Goal: Task Accomplishment & Management: Use online tool/utility

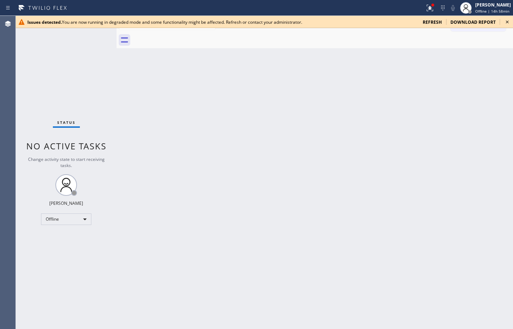
click at [63, 82] on div "Status No active tasks Change activity state to start receiving tasks. Sean Lou…" at bounding box center [66, 172] width 101 height 313
click at [436, 24] on span "refresh" at bounding box center [432, 22] width 19 height 6
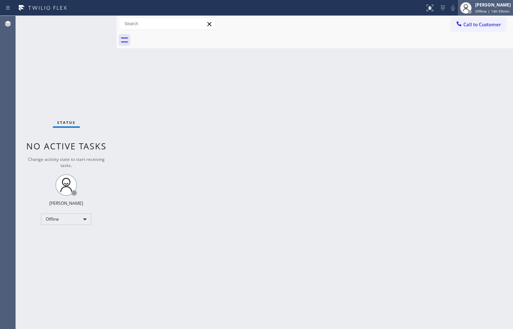
click at [494, 7] on div "[PERSON_NAME]" at bounding box center [493, 5] width 36 height 6
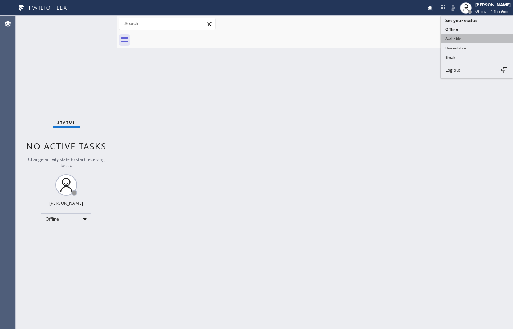
click at [481, 36] on button "Available" at bounding box center [477, 38] width 72 height 9
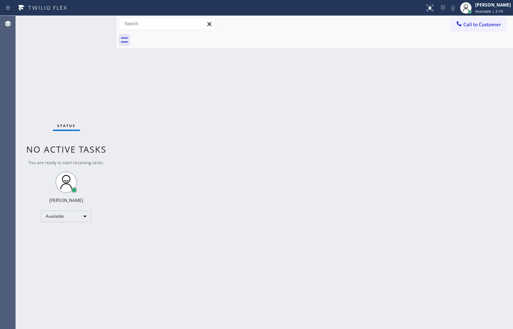
click at [487, 77] on div "Back to Dashboard Change Sender ID Customers Technicians Select a contact Outbo…" at bounding box center [315, 172] width 396 height 313
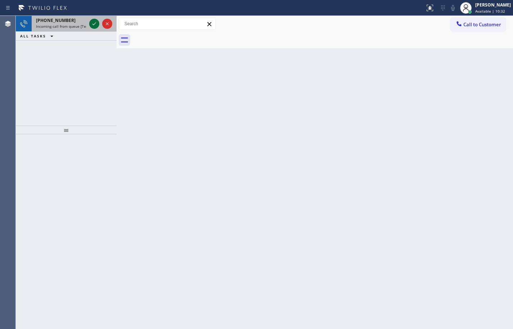
click at [94, 23] on icon at bounding box center [94, 23] width 9 height 9
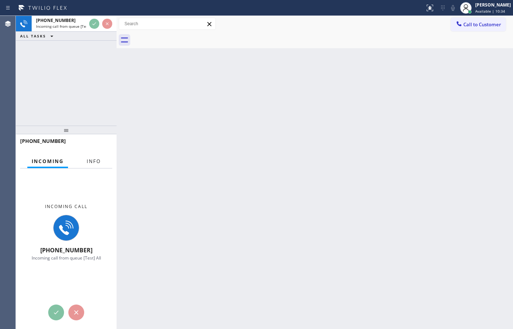
click at [97, 162] on span "Info" at bounding box center [94, 161] width 14 height 6
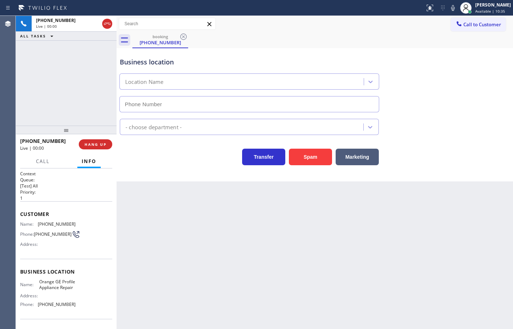
type input "[PHONE_NUMBER]"
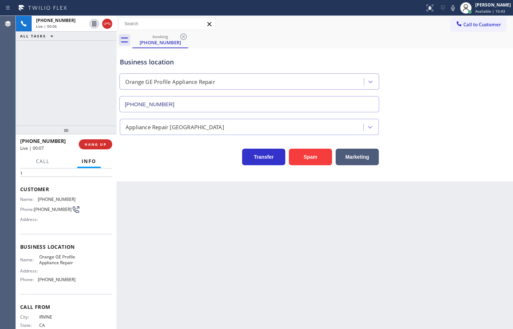
scroll to position [55, 0]
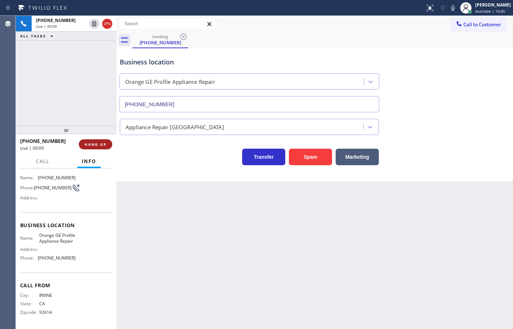
click at [107, 142] on button "HANG UP" at bounding box center [95, 144] width 33 height 10
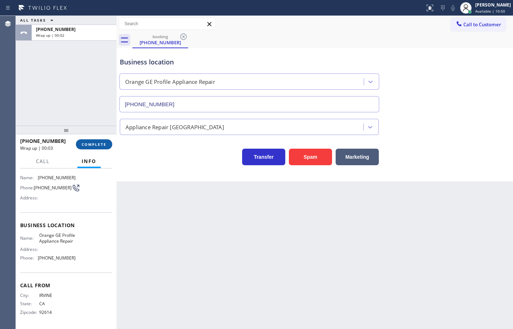
click at [96, 142] on span "COMPLETE" at bounding box center [94, 144] width 25 height 5
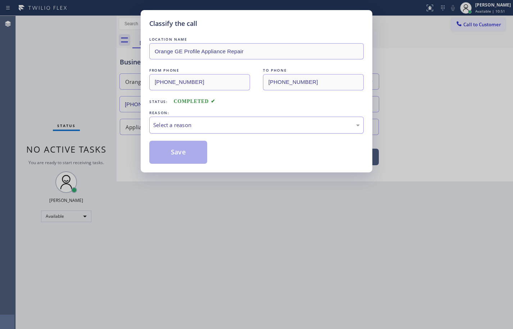
click at [193, 126] on div "Select a reason" at bounding box center [256, 125] width 206 height 8
click at [184, 151] on button "Save" at bounding box center [178, 152] width 58 height 23
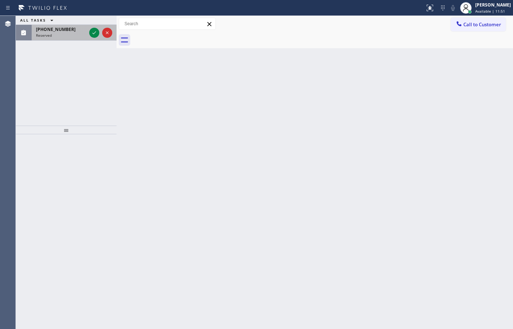
click at [65, 30] on span "[PHONE_NUMBER]" at bounding box center [56, 29] width 40 height 6
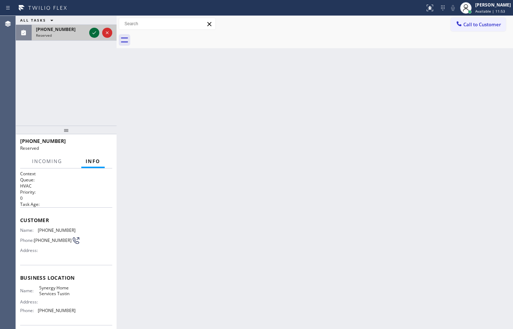
click at [90, 33] on icon at bounding box center [94, 32] width 9 height 9
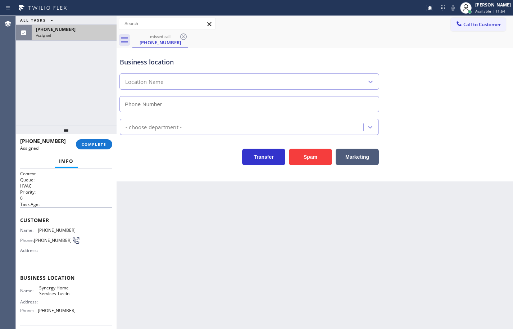
type input "[PHONE_NUMBER]"
click at [86, 144] on span "COMPLETE" at bounding box center [94, 144] width 25 height 5
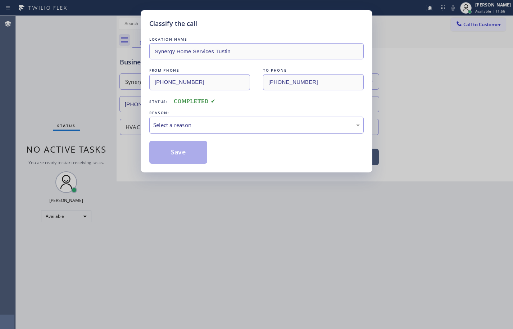
click at [160, 128] on div "Select a reason" at bounding box center [256, 125] width 206 height 8
click at [178, 151] on button "Save" at bounding box center [178, 152] width 58 height 23
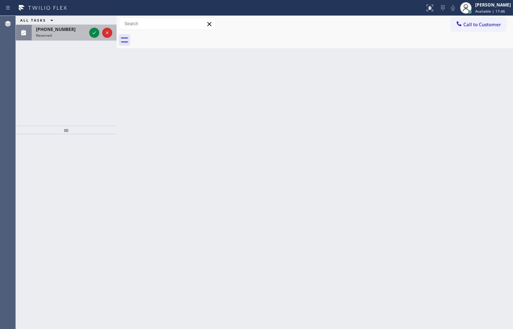
click at [46, 31] on span "[PHONE_NUMBER]" at bounding box center [56, 29] width 40 height 6
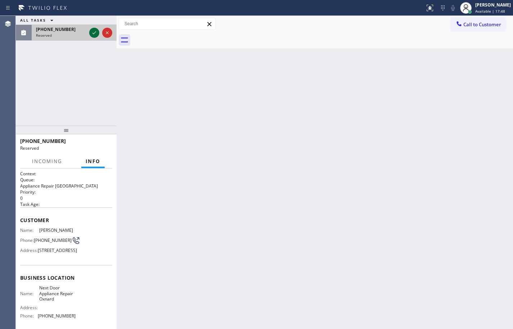
click at [96, 35] on icon at bounding box center [94, 32] width 9 height 9
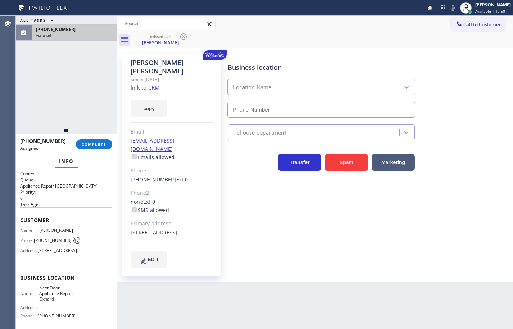
type input "[PHONE_NUMBER]"
click at [148, 84] on link "link to CRM" at bounding box center [145, 87] width 29 height 7
click at [158, 100] on button "copy" at bounding box center [149, 108] width 37 height 17
click at [102, 141] on button "COMPLETE" at bounding box center [94, 144] width 36 height 10
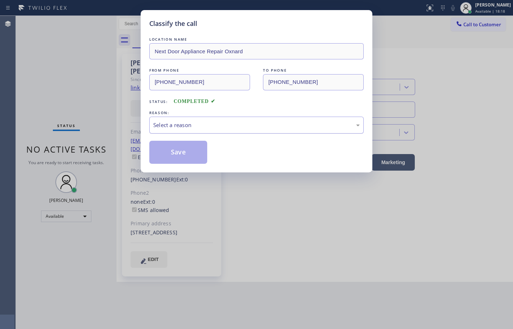
click at [194, 130] on div "Select a reason" at bounding box center [256, 125] width 214 height 17
click at [186, 155] on button "Save" at bounding box center [178, 152] width 58 height 23
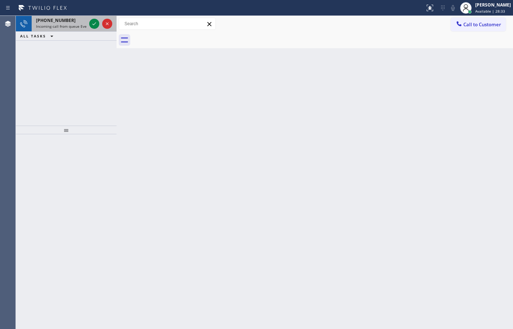
click at [49, 28] on span "Incoming call from queue Everybody" at bounding box center [67, 26] width 62 height 5
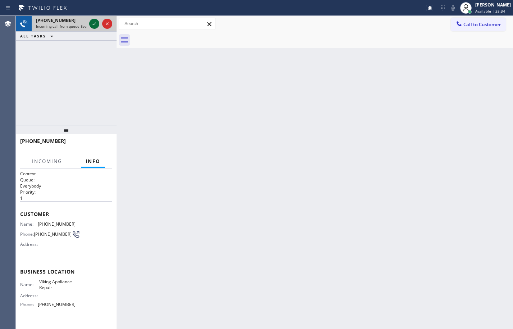
click at [95, 22] on icon at bounding box center [94, 23] width 9 height 9
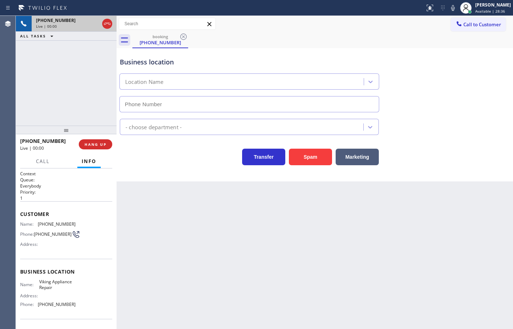
type input "[PHONE_NUMBER]"
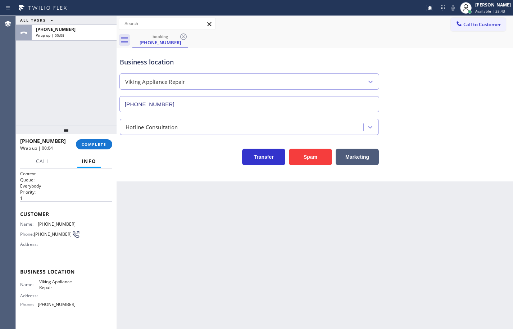
click at [113, 149] on div "[PHONE_NUMBER] Wrap up | 00:04 COMPLETE" at bounding box center [66, 144] width 101 height 20
click at [110, 146] on button "COMPLETE" at bounding box center [94, 144] width 36 height 10
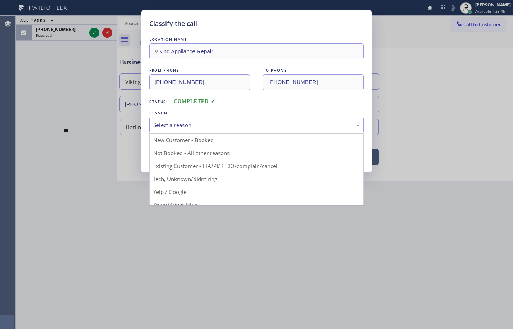
click at [196, 124] on div "Select a reason" at bounding box center [256, 125] width 206 height 8
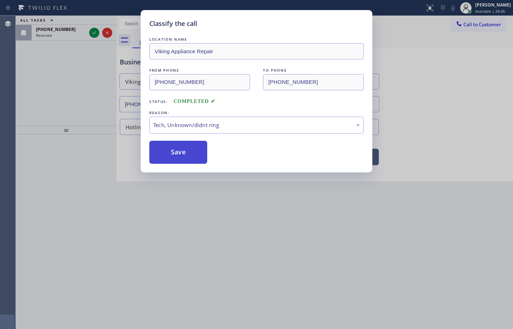
click at [188, 154] on button "Save" at bounding box center [178, 152] width 58 height 23
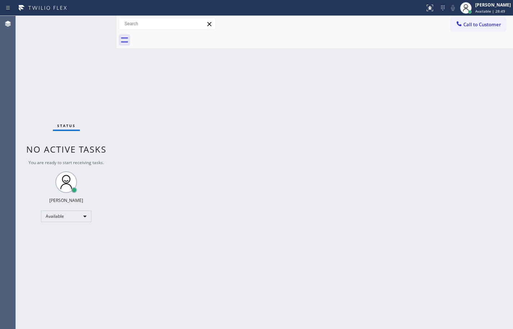
click at [244, 136] on div "Back to Dashboard Change Sender ID Customers Technicians Select a contact Outbo…" at bounding box center [315, 172] width 396 height 313
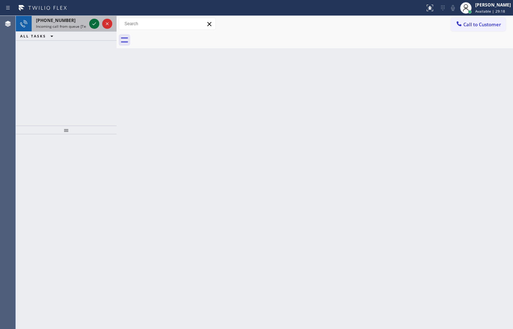
drag, startPoint x: 58, startPoint y: 21, endPoint x: 91, endPoint y: 23, distance: 33.2
click at [58, 21] on span "[PHONE_NUMBER]" at bounding box center [56, 20] width 40 height 6
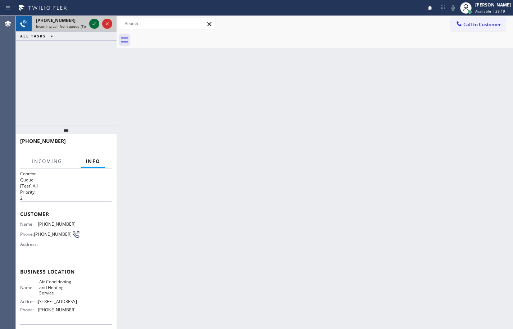
click at [94, 21] on icon at bounding box center [94, 23] width 9 height 9
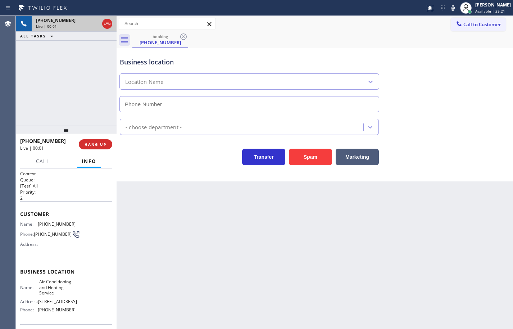
type input "[PHONE_NUMBER]"
click at [449, 9] on icon at bounding box center [453, 8] width 9 height 9
click at [451, 6] on icon at bounding box center [453, 8] width 4 height 6
click at [106, 146] on button "HANG UP" at bounding box center [95, 144] width 33 height 10
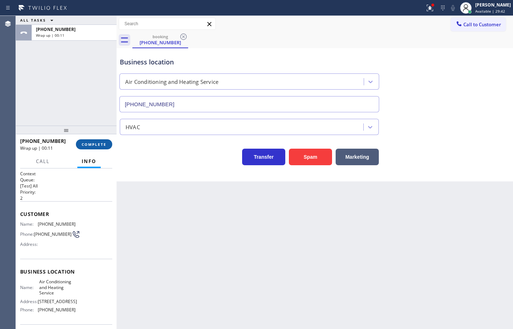
click at [91, 143] on span "COMPLETE" at bounding box center [94, 144] width 25 height 5
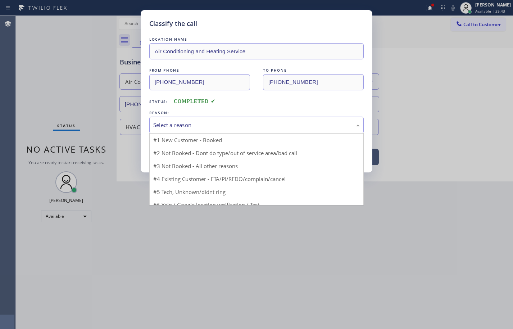
click at [197, 124] on div "Select a reason" at bounding box center [256, 125] width 206 height 8
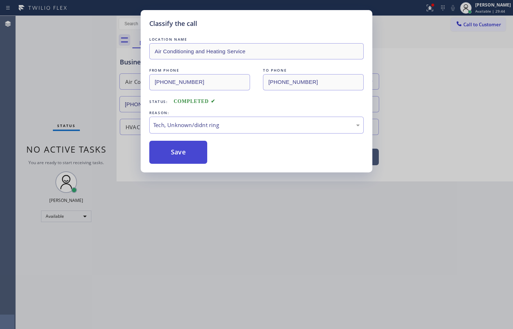
click at [196, 154] on button "Save" at bounding box center [178, 152] width 58 height 23
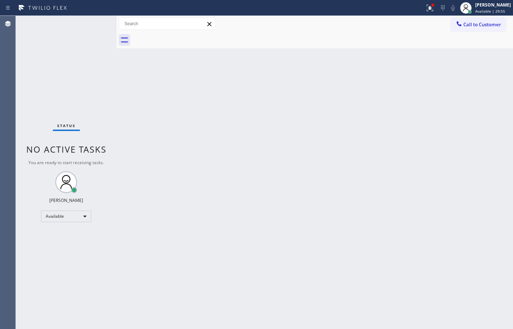
click at [318, 70] on div "Back to Dashboard Change Sender ID Customers Technicians Select a contact Outbo…" at bounding box center [315, 172] width 396 height 313
click at [360, 137] on div "Back to Dashboard Change Sender ID Customers Technicians Select a contact Outbo…" at bounding box center [315, 172] width 396 height 313
click at [350, 96] on div "Back to Dashboard Change Sender ID Customers Technicians Select a contact Outbo…" at bounding box center [315, 172] width 396 height 313
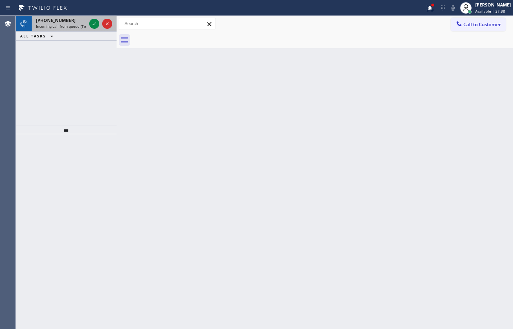
drag, startPoint x: 68, startPoint y: 29, endPoint x: 88, endPoint y: 29, distance: 19.8
click at [68, 29] on div "[PHONE_NUMBER] Incoming call from queue [Test] All" at bounding box center [60, 24] width 56 height 16
click at [96, 24] on icon at bounding box center [94, 23] width 9 height 9
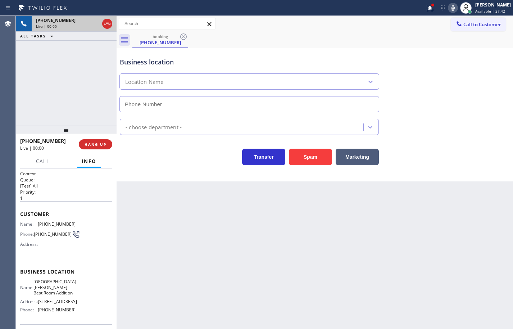
type input "[PHONE_NUMBER]"
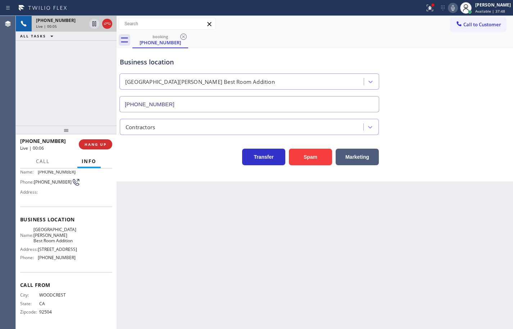
scroll to position [24, 0]
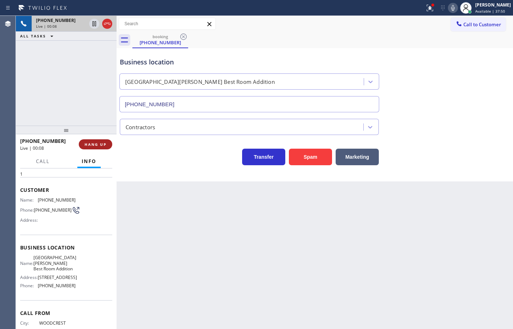
click at [108, 144] on button "HANG UP" at bounding box center [95, 144] width 33 height 10
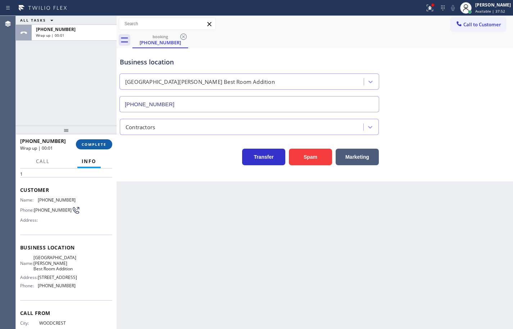
click at [108, 144] on button "COMPLETE" at bounding box center [94, 144] width 36 height 10
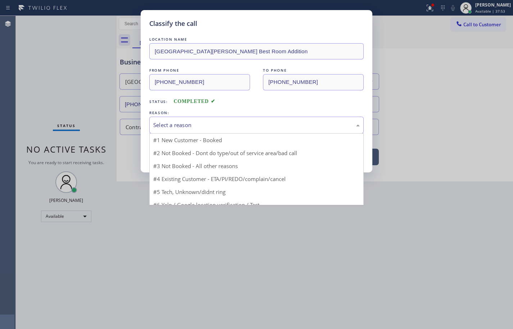
click at [206, 130] on div "Select a reason" at bounding box center [256, 125] width 214 height 17
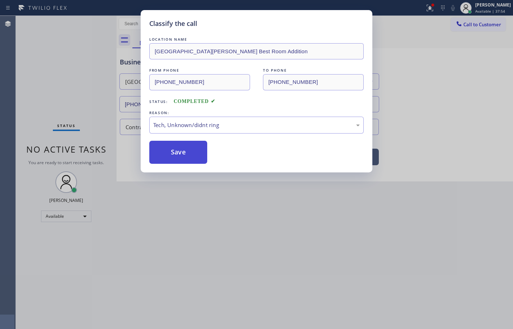
click at [188, 153] on button "Save" at bounding box center [178, 152] width 58 height 23
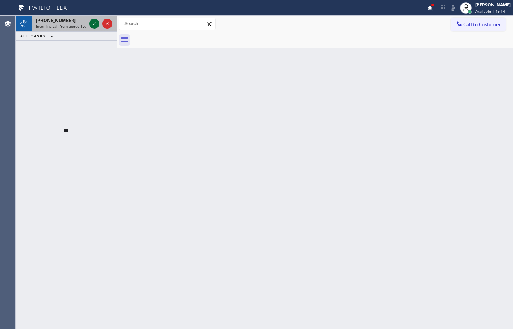
click at [96, 24] on icon at bounding box center [94, 23] width 9 height 9
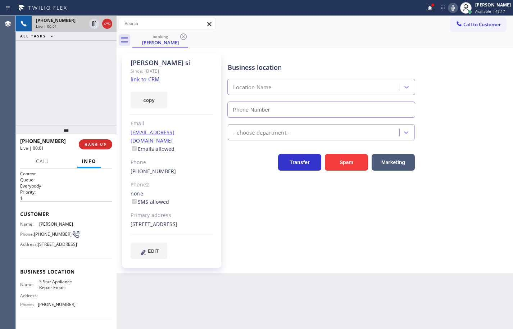
type input "[PHONE_NUMBER]"
click at [493, 101] on div "Business location 5 Star Appliance Repair Emails [PHONE_NUMBER]" at bounding box center [368, 85] width 285 height 65
click at [153, 79] on link "link to CRM" at bounding box center [145, 79] width 29 height 7
click at [161, 105] on button "copy" at bounding box center [149, 100] width 37 height 17
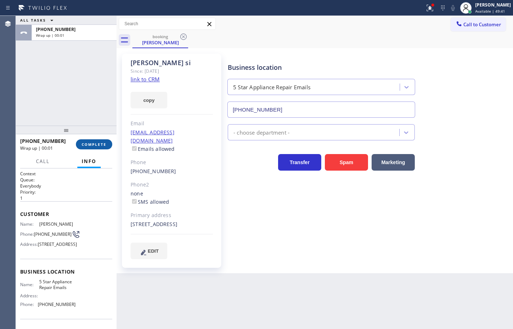
click at [99, 144] on span "COMPLETE" at bounding box center [94, 144] width 25 height 5
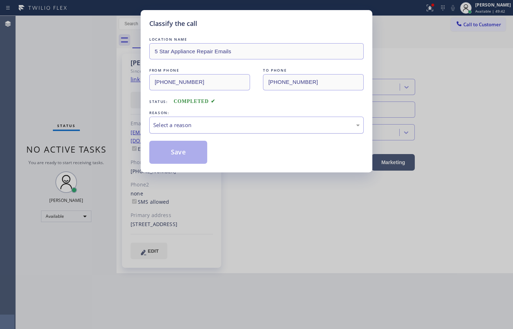
click at [153, 127] on div "Select a reason" at bounding box center [256, 125] width 214 height 17
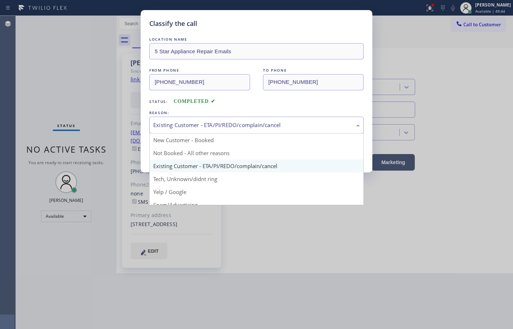
click at [192, 124] on div "Existing Customer - ETA/PI/REDO/complain/cancel" at bounding box center [256, 125] width 206 height 8
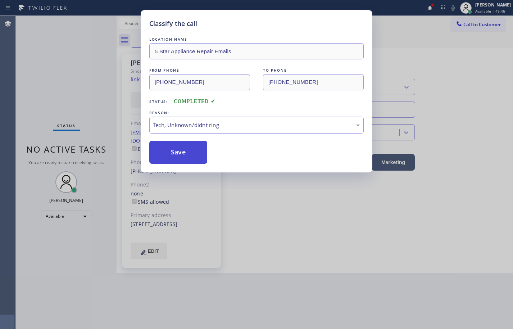
click at [187, 149] on button "Save" at bounding box center [178, 152] width 58 height 23
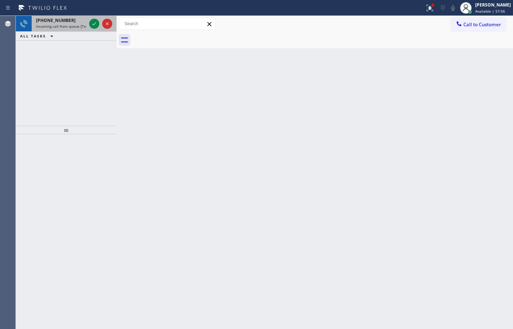
click at [52, 26] on span "Incoming call from queue [Test] All" at bounding box center [66, 26] width 60 height 5
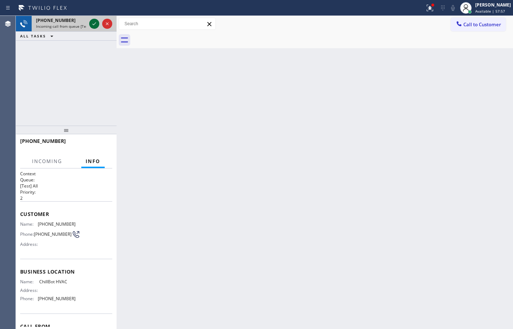
click at [94, 24] on icon at bounding box center [94, 23] width 9 height 9
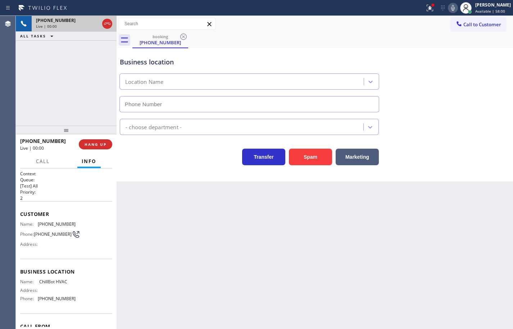
type input "[PHONE_NUMBER]"
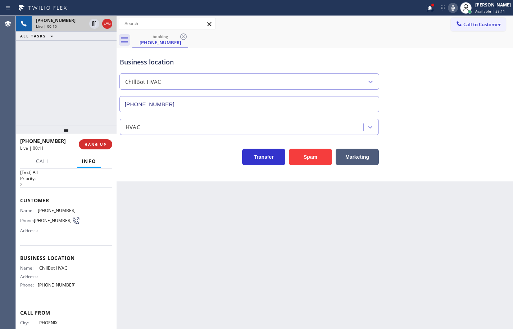
scroll to position [15, 0]
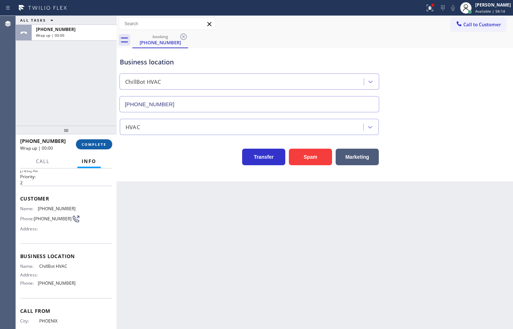
click at [92, 140] on button "COMPLETE" at bounding box center [94, 144] width 36 height 10
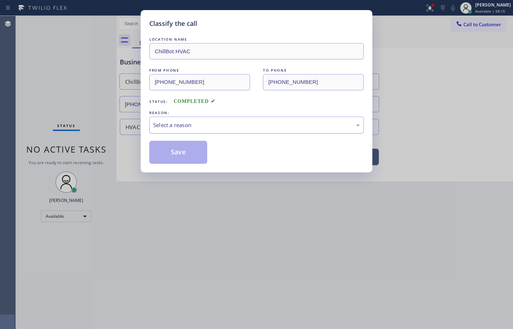
click at [174, 121] on div "Select a reason" at bounding box center [256, 125] width 206 height 8
drag, startPoint x: 192, startPoint y: 142, endPoint x: 237, endPoint y: 232, distance: 101.2
click at [191, 142] on button "Save" at bounding box center [178, 152] width 58 height 23
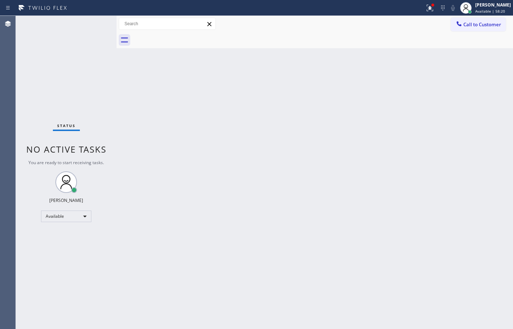
click at [504, 97] on div "Back to Dashboard Change Sender ID Customers Technicians Select a contact Outbo…" at bounding box center [315, 172] width 396 height 313
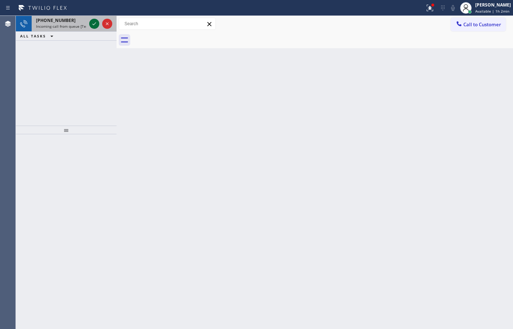
click at [96, 22] on icon at bounding box center [94, 23] width 9 height 9
click at [94, 24] on icon at bounding box center [94, 23] width 9 height 9
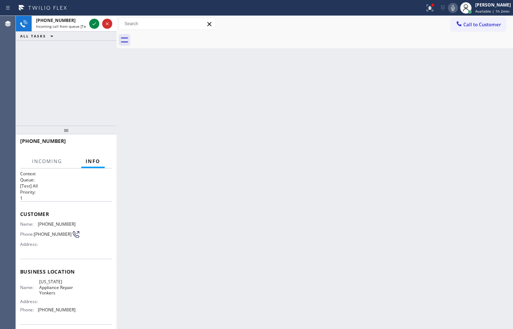
scroll to position [55, 0]
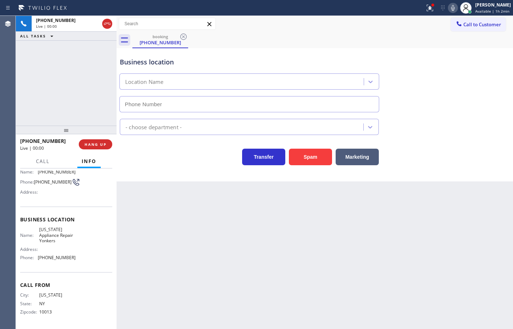
type input "[PHONE_NUMBER]"
click at [72, 260] on span "[PHONE_NUMBER]" at bounding box center [57, 257] width 38 height 5
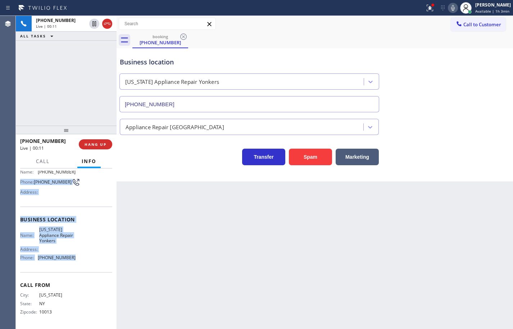
scroll to position [0, 0]
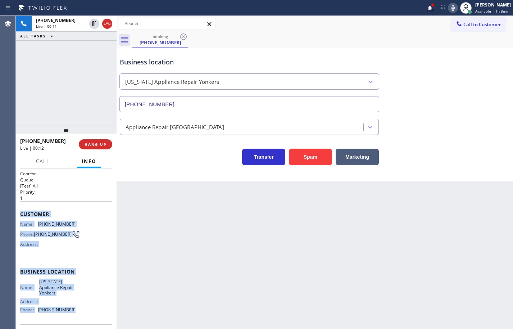
drag, startPoint x: 72, startPoint y: 257, endPoint x: 21, endPoint y: 214, distance: 67.4
click at [21, 214] on div "Context Queue: [Test] All Priority: 1 Customer Name: [PHONE_NUMBER] Phone: [PHO…" at bounding box center [66, 274] width 92 height 208
copy div "Customer Name: [PHONE_NUMBER] Phone: [PHONE_NUMBER] Address: Business location …"
click at [93, 48] on icon at bounding box center [94, 48] width 9 height 9
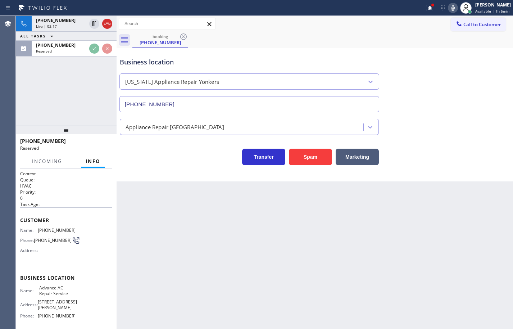
click at [170, 225] on div "Back to Dashboard Change Sender ID Customers Technicians Select a contact Outbo…" at bounding box center [315, 172] width 396 height 313
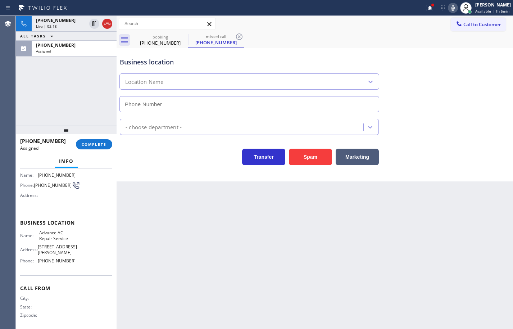
type input "[PHONE_NUMBER]"
click at [79, 260] on div "Name: Advance AC Repair Service Address: [STREET_ADDRESS][PERSON_NAME] Phone: […" at bounding box center [66, 248] width 92 height 36
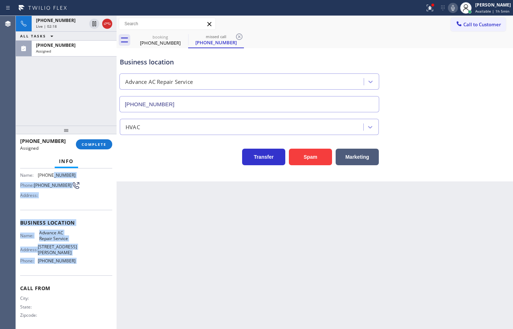
scroll to position [40, 0]
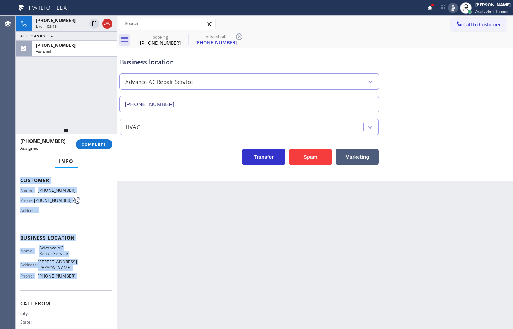
drag, startPoint x: 79, startPoint y: 260, endPoint x: 21, endPoint y: 182, distance: 96.9
click at [21, 182] on div "Context Queue: HVAC Priority: 0 Task Age: Customer Name: [PHONE_NUMBER] Phone: …" at bounding box center [66, 238] width 92 height 214
copy div "Customer Name: [PHONE_NUMBER] Phone: [PHONE_NUMBER] Address: Business location …"
click at [106, 142] on span "COMPLETE" at bounding box center [94, 144] width 25 height 5
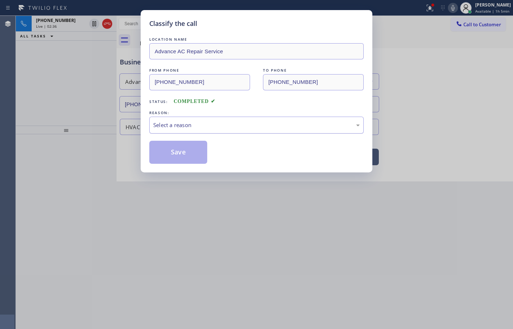
click at [194, 128] on div "Select a reason" at bounding box center [256, 125] width 206 height 8
click at [190, 151] on button "Save" at bounding box center [178, 152] width 58 height 23
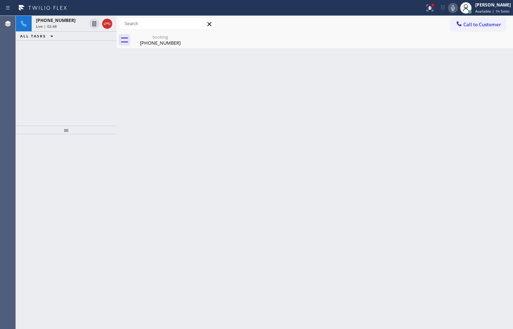
click at [451, 10] on icon at bounding box center [453, 8] width 4 height 6
click at [95, 21] on icon at bounding box center [94, 23] width 9 height 9
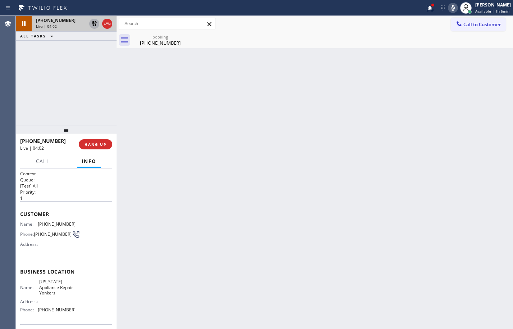
click at [96, 24] on icon at bounding box center [94, 23] width 5 height 5
click at [449, 8] on icon at bounding box center [453, 8] width 9 height 9
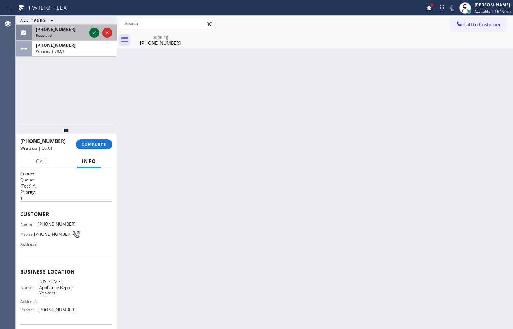
click at [97, 30] on icon at bounding box center [94, 32] width 9 height 9
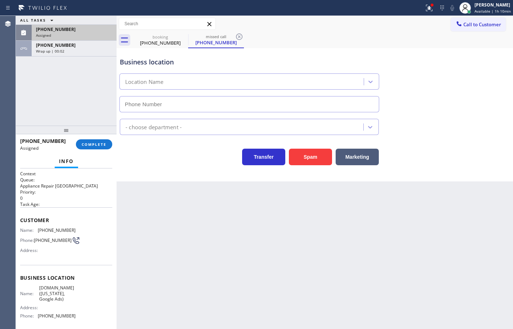
type input "[PHONE_NUMBER]"
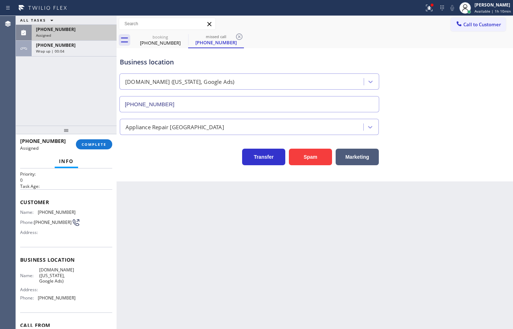
scroll to position [36, 0]
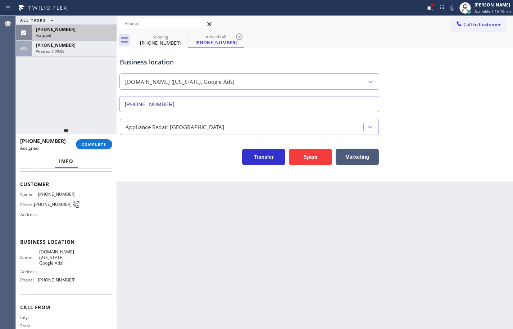
click at [73, 288] on div "Business location Name: [DOMAIN_NAME] ([US_STATE], Google Ads) Address: Phone: …" at bounding box center [66, 261] width 92 height 65
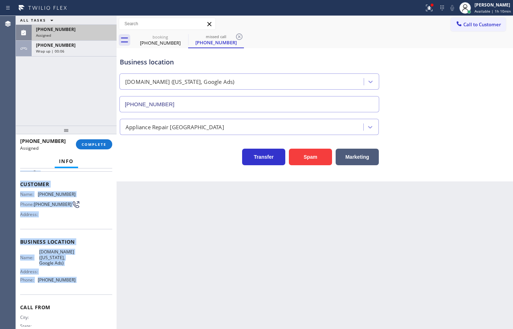
scroll to position [0, 0]
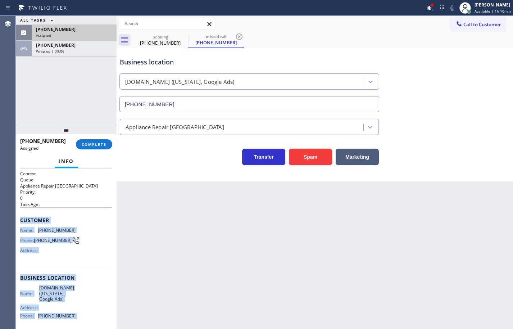
drag, startPoint x: 73, startPoint y: 288, endPoint x: 24, endPoint y: 221, distance: 83.7
click at [24, 221] on div "Context Queue: Appliance Repair High End Priority: 0 Task Age: Customer Name: […" at bounding box center [66, 277] width 92 height 214
copy div "Customer Name: [PHONE_NUMBER] Phone: [PHONE_NUMBER] Address: Business location …"
click at [106, 146] on span "COMPLETE" at bounding box center [94, 144] width 25 height 5
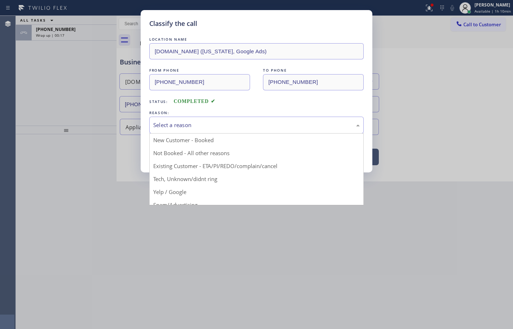
click at [212, 126] on div "Select a reason" at bounding box center [256, 125] width 206 height 8
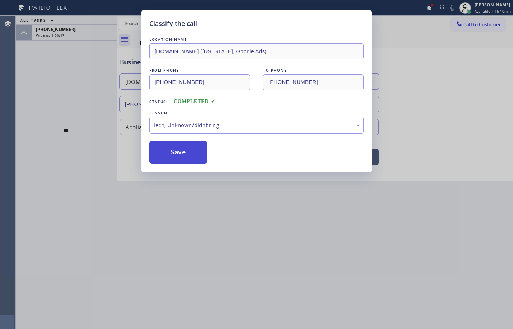
click at [187, 148] on button "Save" at bounding box center [178, 152] width 58 height 23
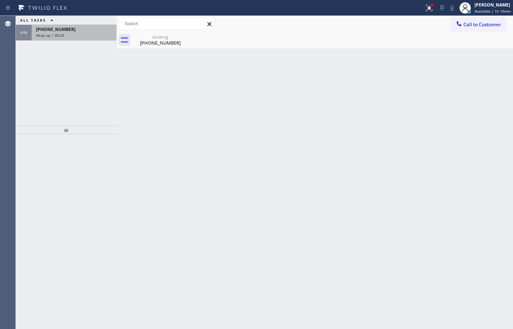
click at [96, 33] on div "Wrap up | 00:20" at bounding box center [74, 35] width 76 height 5
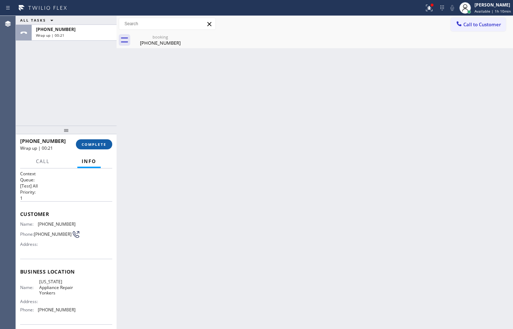
click at [99, 143] on span "COMPLETE" at bounding box center [94, 144] width 25 height 5
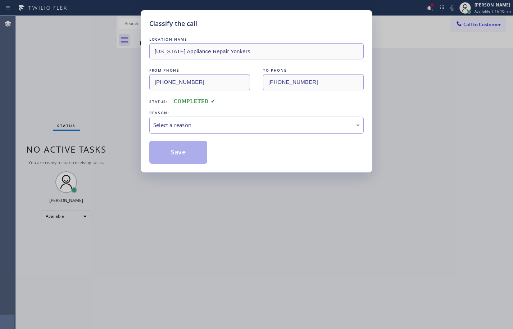
click at [184, 130] on div "Select a reason" at bounding box center [256, 125] width 214 height 17
drag, startPoint x: 193, startPoint y: 152, endPoint x: 224, endPoint y: 82, distance: 76.5
click at [193, 152] on button "Save" at bounding box center [178, 152] width 58 height 23
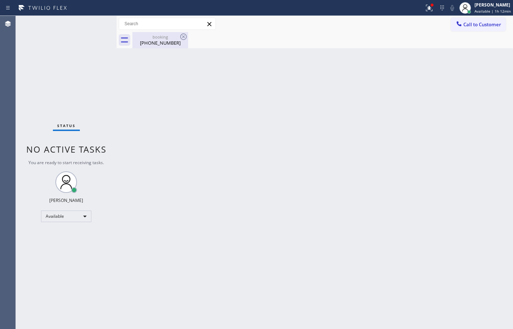
click at [174, 44] on div "[PHONE_NUMBER]" at bounding box center [160, 43] width 54 height 6
click at [312, 58] on div "Back to Dashboard Change Sender ID Customers Technicians Select a contact Outbo…" at bounding box center [315, 172] width 396 height 313
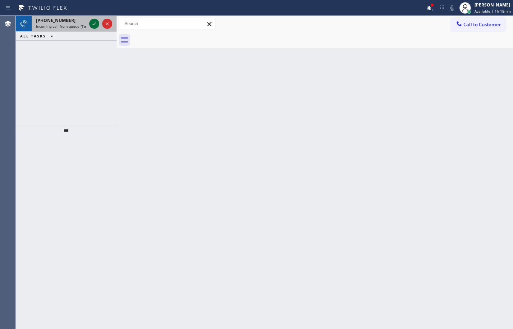
click at [96, 24] on icon at bounding box center [94, 23] width 9 height 9
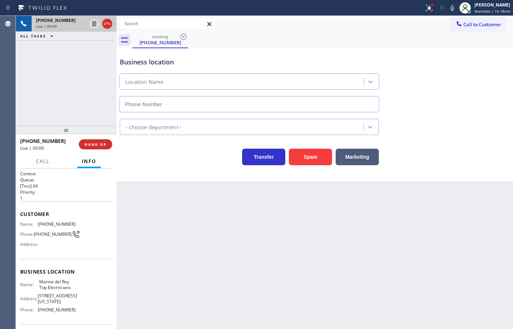
type input "[PHONE_NUMBER]"
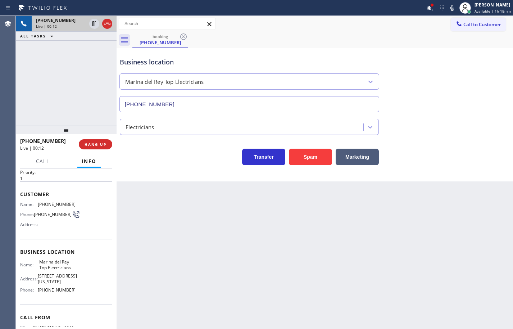
scroll to position [36, 0]
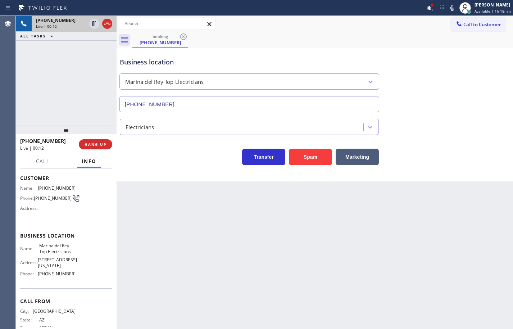
click at [73, 283] on div "Business location Name: [PERSON_NAME] Top Electricians Address: [STREET_ADDRESS…" at bounding box center [66, 255] width 92 height 65
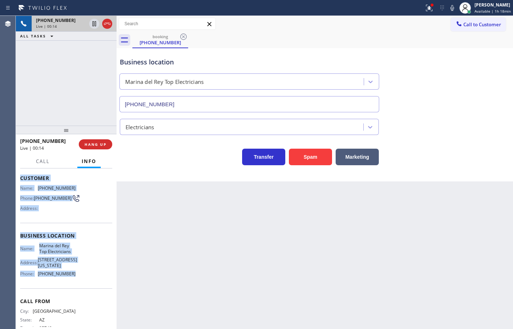
drag, startPoint x: 74, startPoint y: 279, endPoint x: 485, endPoint y: 58, distance: 466.7
click at [21, 181] on div "Context Queue: [Test] All Priority: 1 Customer Name: [PHONE_NUMBER] Phone: [PHO…" at bounding box center [66, 239] width 92 height 208
copy div "Customer Name: [PHONE_NUMBER] Phone: [PHONE_NUMBER] Address: Business location …"
click at [448, 6] on icon at bounding box center [452, 8] width 9 height 9
click at [450, 6] on icon at bounding box center [452, 8] width 4 height 6
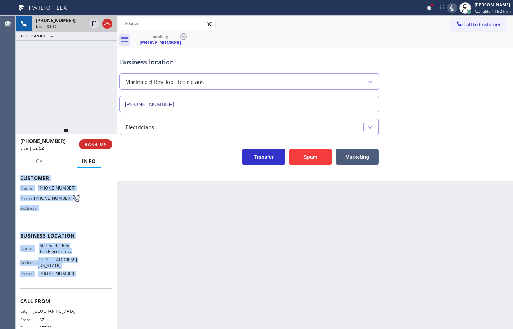
click at [449, 6] on icon at bounding box center [452, 8] width 9 height 9
click at [95, 25] on icon at bounding box center [94, 23] width 4 height 5
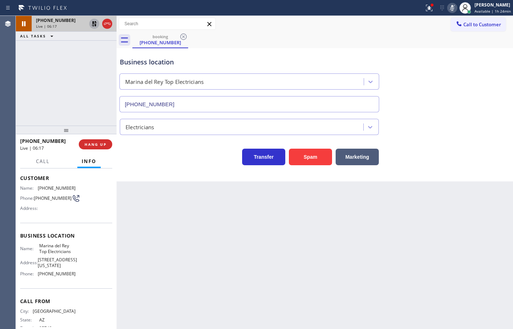
click at [46, 70] on div "[PHONE_NUMBER] Live | 06:17 ALL TASKS ALL TASKS ACTIVE TASKS TASKS IN WRAP UP" at bounding box center [66, 71] width 101 height 110
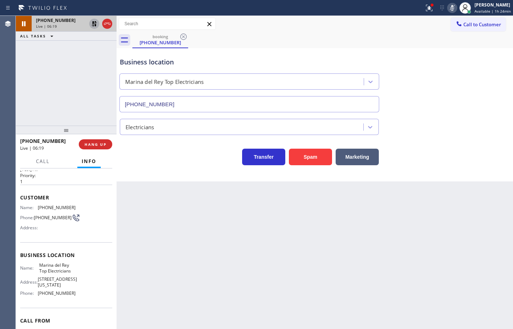
scroll to position [0, 0]
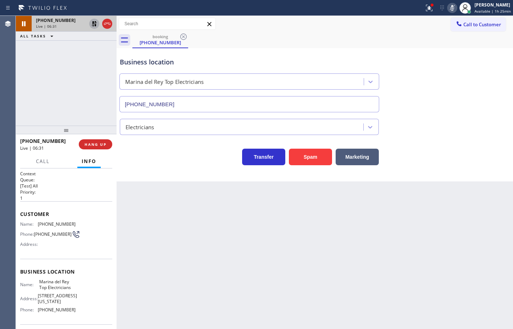
click at [69, 61] on div "[PHONE_NUMBER] Live | 06:31 ALL TASKS ALL TASKS ACTIVE TASKS TASKS IN WRAP UP" at bounding box center [66, 71] width 101 height 110
click at [497, 191] on div "Back to Dashboard Change Sender ID Customers Technicians Select a contact Outbo…" at bounding box center [315, 172] width 396 height 313
click at [94, 24] on icon at bounding box center [94, 23] width 5 height 5
click at [448, 8] on icon at bounding box center [452, 8] width 9 height 9
click at [505, 194] on div "Back to Dashboard Change Sender ID Customers Technicians Select a contact Outbo…" at bounding box center [315, 172] width 396 height 313
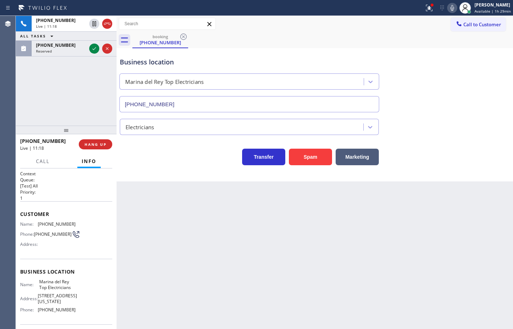
click at [448, 12] on icon at bounding box center [452, 8] width 9 height 9
click at [106, 23] on icon at bounding box center [107, 23] width 9 height 9
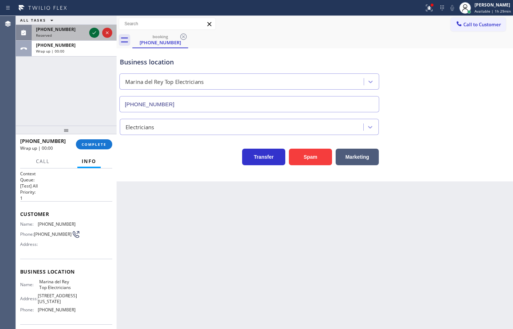
click at [90, 29] on icon at bounding box center [94, 32] width 9 height 9
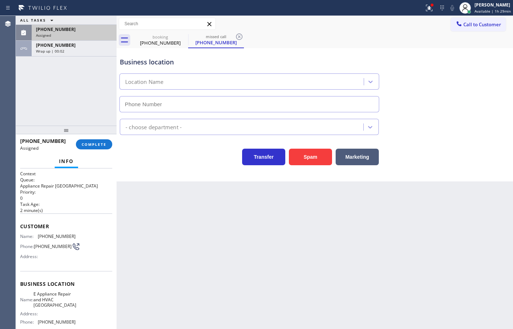
type input "[PHONE_NUMBER]"
click at [75, 32] on div "[PHONE_NUMBER]" at bounding box center [74, 29] width 76 height 6
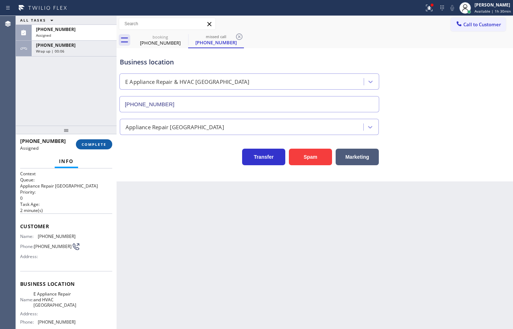
click at [105, 142] on span "COMPLETE" at bounding box center [94, 144] width 25 height 5
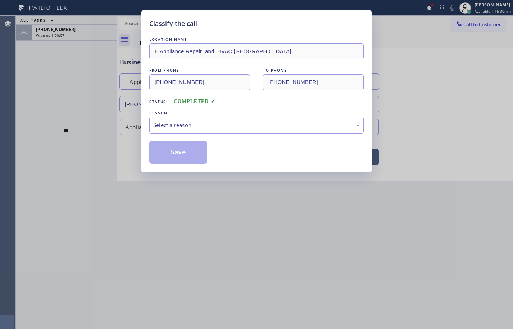
click at [244, 126] on div "Select a reason" at bounding box center [256, 125] width 206 height 8
click at [182, 148] on button "Save" at bounding box center [178, 152] width 58 height 23
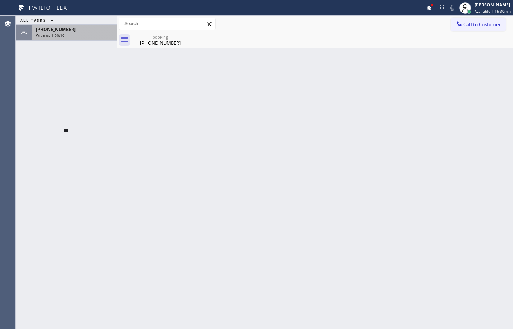
click at [90, 37] on div "Wrap up | 00:10" at bounding box center [74, 35] width 76 height 5
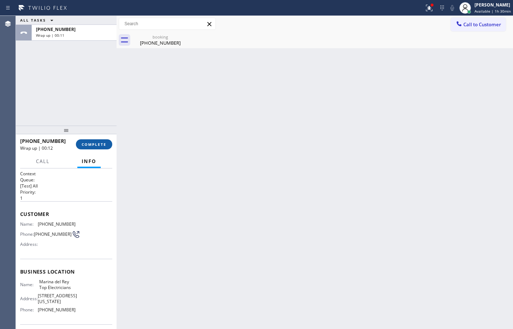
click at [104, 144] on span "COMPLETE" at bounding box center [94, 144] width 25 height 5
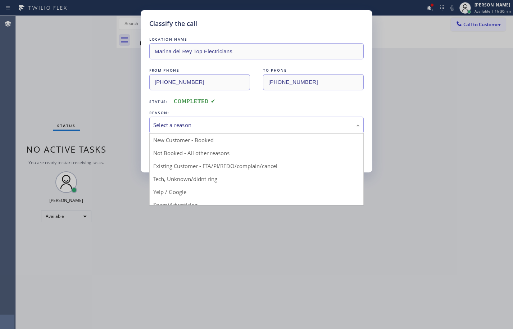
click at [193, 127] on div "Select a reason" at bounding box center [256, 125] width 206 height 8
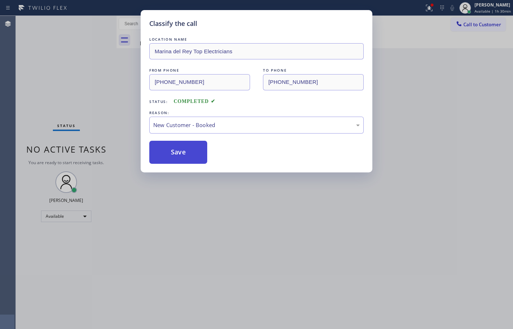
click at [192, 151] on button "Save" at bounding box center [178, 152] width 58 height 23
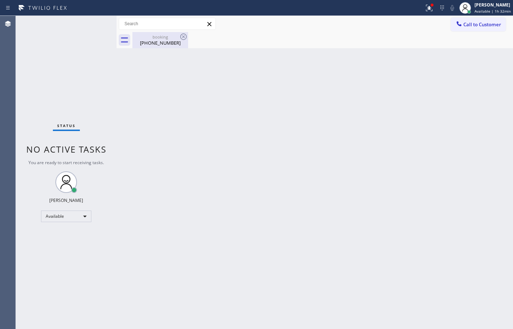
click at [147, 43] on div "[PHONE_NUMBER]" at bounding box center [160, 43] width 54 height 6
click at [299, 40] on div at bounding box center [322, 40] width 381 height 16
click at [492, 85] on div "Back to Dashboard Change Sender ID Customers Technicians Select a contact Outbo…" at bounding box center [315, 172] width 396 height 313
click at [481, 12] on span "Available | 1h 53min" at bounding box center [492, 11] width 36 height 5
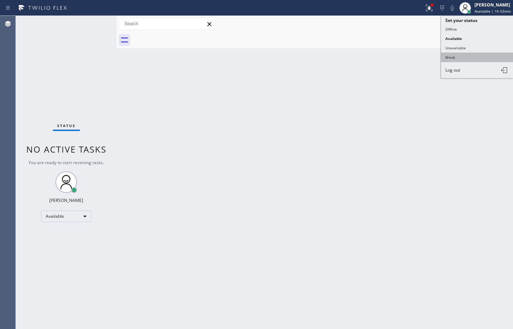
click at [469, 53] on button "Break" at bounding box center [477, 57] width 72 height 9
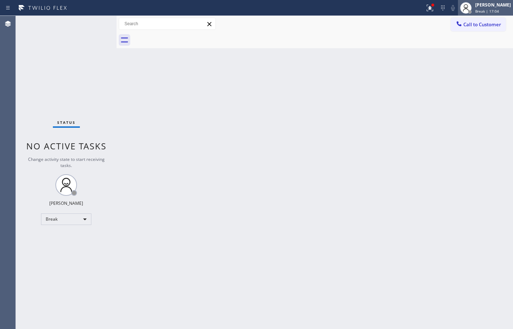
click at [504, 11] on div "Break | 17:04" at bounding box center [493, 11] width 36 height 5
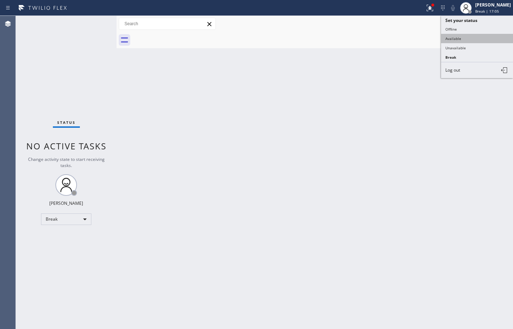
click at [491, 39] on button "Available" at bounding box center [477, 38] width 72 height 9
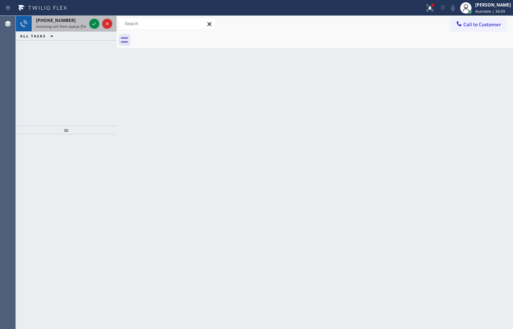
drag, startPoint x: 46, startPoint y: 26, endPoint x: 113, endPoint y: 18, distance: 67.4
click at [46, 26] on span "Incoming call from queue [Test] All" at bounding box center [66, 26] width 60 height 5
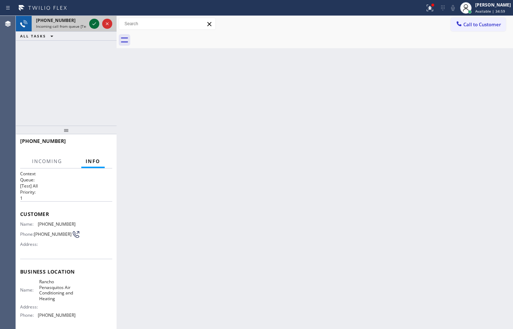
click at [95, 24] on icon at bounding box center [94, 23] width 9 height 9
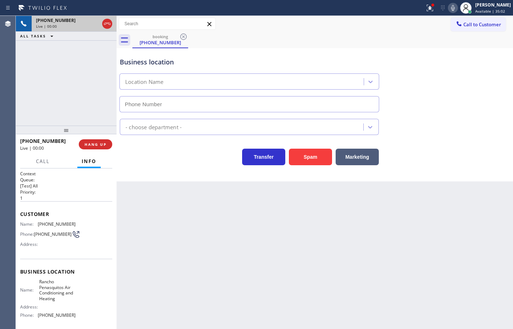
type input "[PHONE_NUMBER]"
click at [449, 10] on icon at bounding box center [453, 8] width 9 height 9
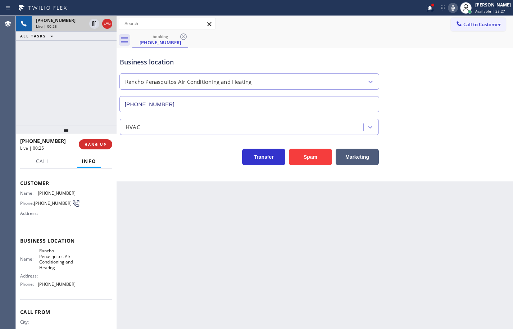
scroll to position [32, 0]
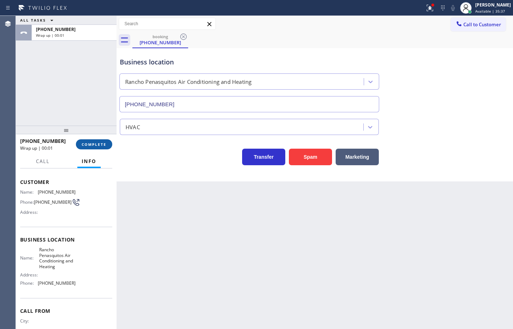
click at [103, 140] on button "COMPLETE" at bounding box center [94, 144] width 36 height 10
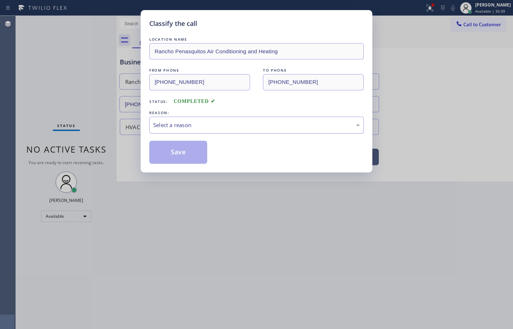
click at [250, 117] on div "Select a reason" at bounding box center [256, 125] width 214 height 17
click at [186, 153] on button "Save" at bounding box center [178, 152] width 58 height 23
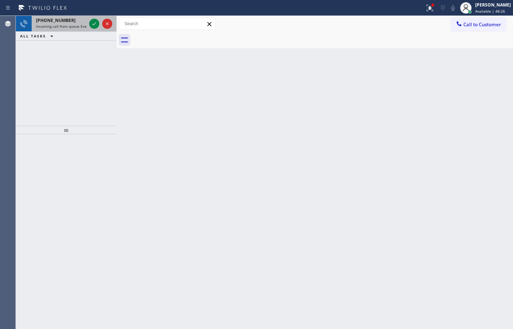
click at [61, 19] on span "[PHONE_NUMBER]" at bounding box center [56, 20] width 40 height 6
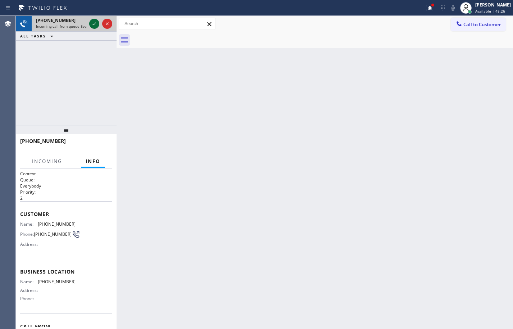
click at [94, 24] on icon at bounding box center [94, 23] width 9 height 9
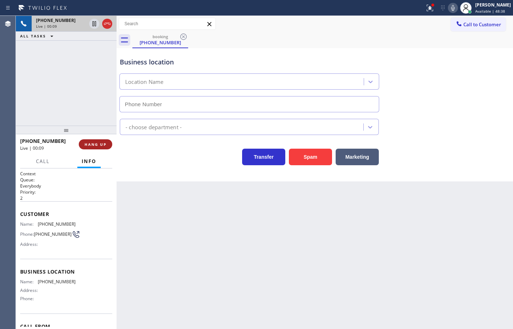
click at [106, 140] on button "HANG UP" at bounding box center [95, 144] width 33 height 10
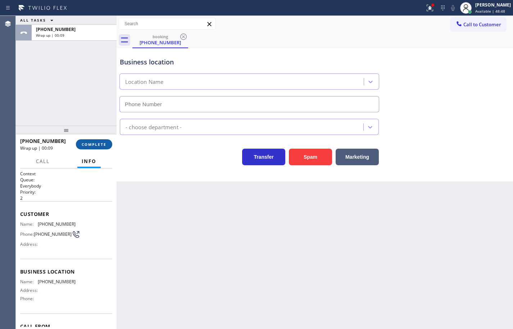
click at [106, 139] on button "COMPLETE" at bounding box center [94, 144] width 36 height 10
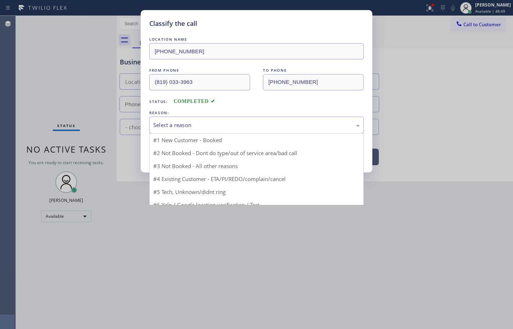
click at [178, 129] on div "Select a reason" at bounding box center [256, 125] width 206 height 8
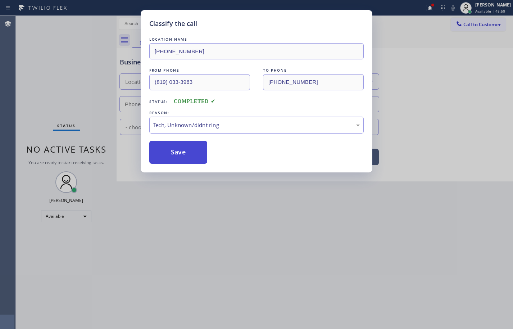
click at [197, 151] on button "Save" at bounding box center [178, 152] width 58 height 23
